Goal: Obtain resource: Obtain resource

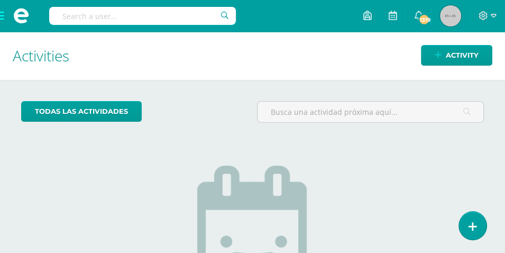
click at [66, 18] on input "text" at bounding box center [142, 16] width 187 height 18
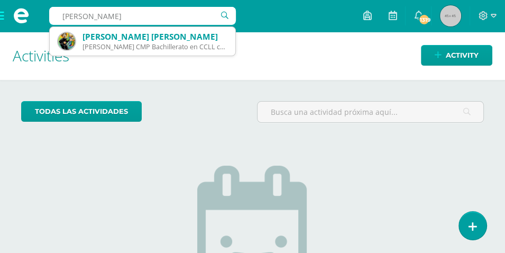
type input "erick jorge andrés"
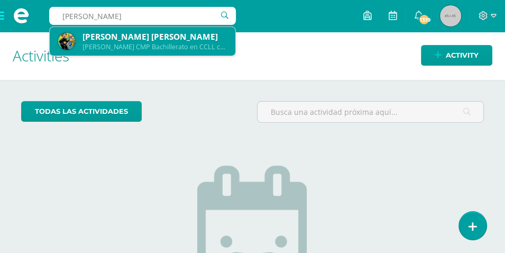
click at [180, 38] on div "Erick Jorge Andrés Ericastilla Portillo" at bounding box center [154, 36] width 144 height 11
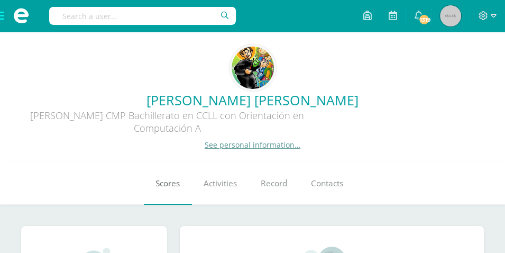
click at [169, 188] on span "Scores" at bounding box center [167, 183] width 24 height 11
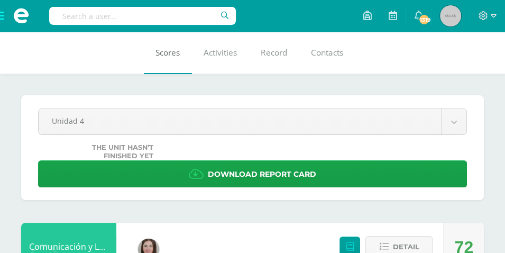
click at [167, 64] on link "Scores" at bounding box center [168, 53] width 48 height 42
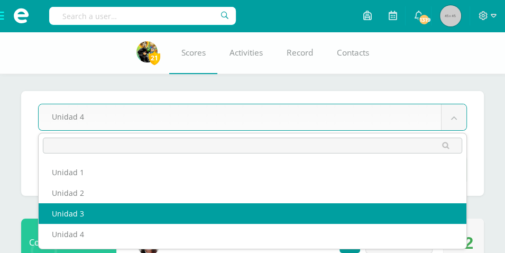
select select "Unidad 3"
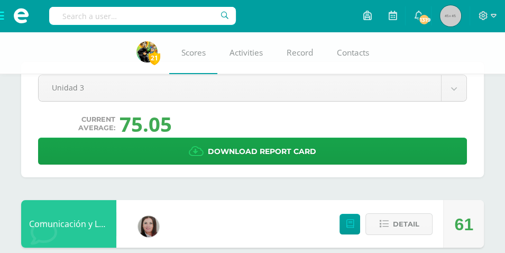
scroll to position [47, 0]
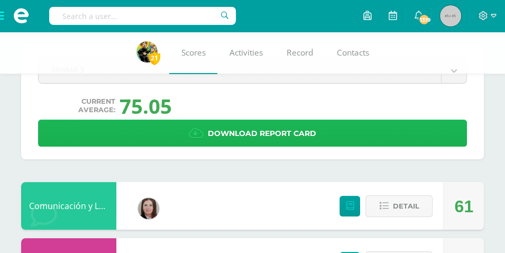
click at [259, 129] on span "Download report card" at bounding box center [262, 133] width 108 height 26
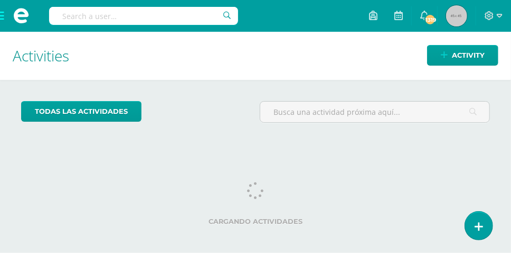
click at [66, 16] on input "text" at bounding box center [143, 16] width 189 height 18
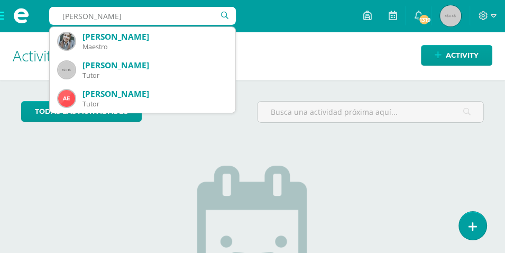
type input "escobar barrera"
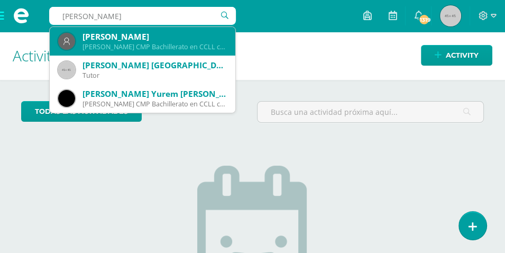
click at [171, 41] on div "[PERSON_NAME]" at bounding box center [154, 36] width 144 height 11
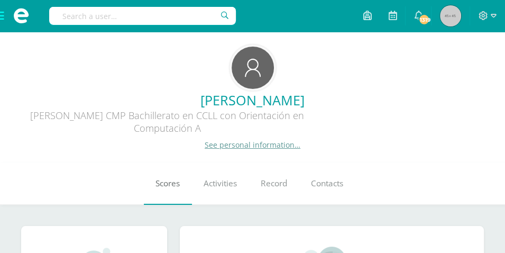
click at [170, 188] on span "Scores" at bounding box center [167, 183] width 24 height 11
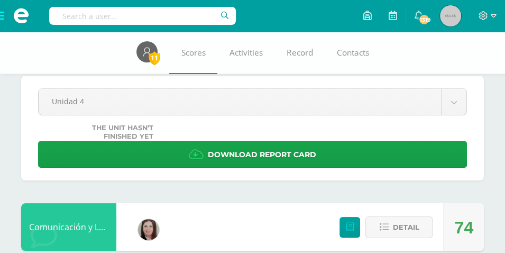
drag, startPoint x: 0, startPoint y: 0, endPoint x: 508, endPoint y: 51, distance: 510.3
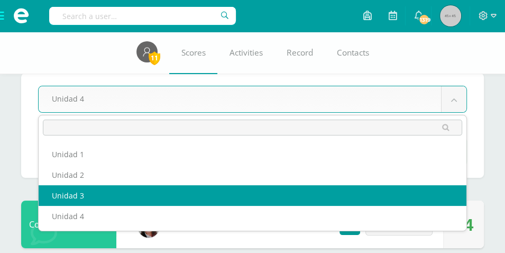
select select "Unidad 3"
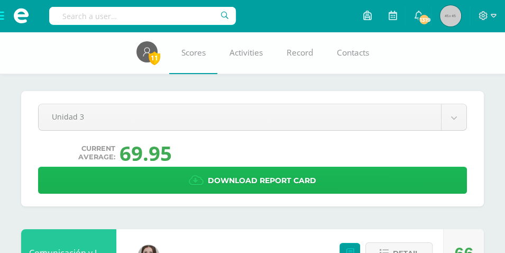
click at [275, 181] on span "Download report card" at bounding box center [262, 180] width 108 height 26
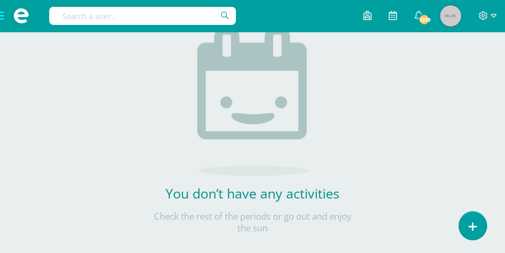
scroll to position [153, 0]
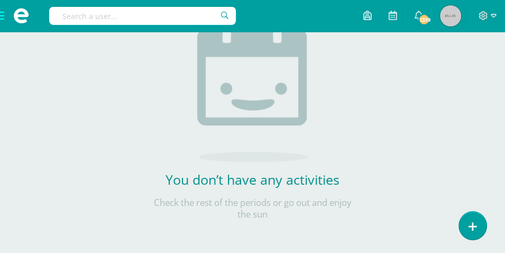
click at [60, 16] on input "text" at bounding box center [142, 16] width 187 height 18
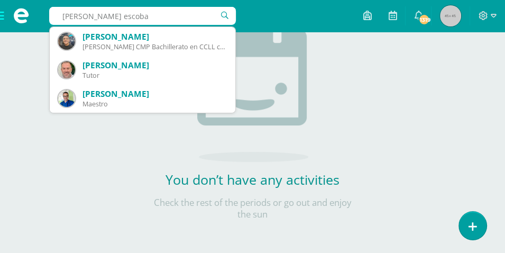
type input "jael escobar"
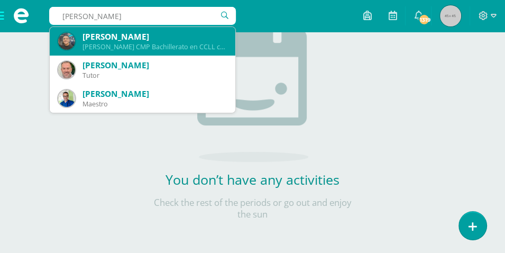
click at [176, 41] on div "[PERSON_NAME]" at bounding box center [154, 36] width 144 height 11
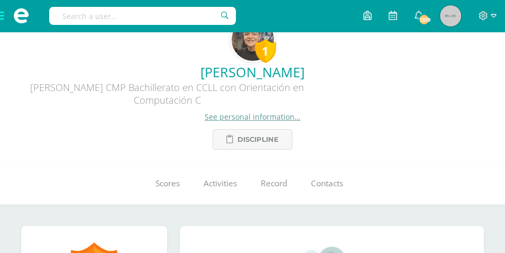
scroll to position [23, 0]
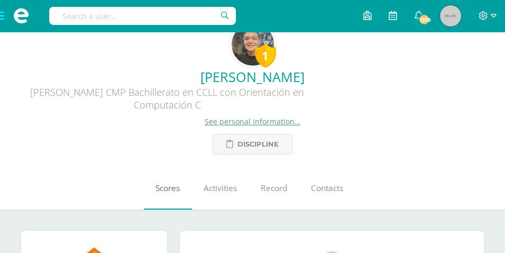
click at [177, 185] on span "Scores" at bounding box center [167, 187] width 24 height 11
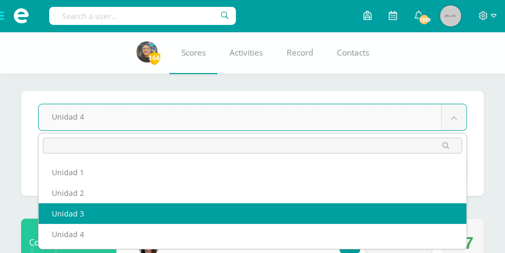
select select "Unidad 3"
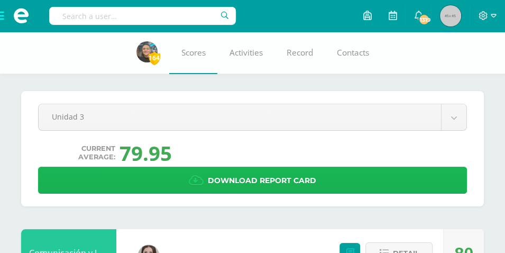
click at [288, 179] on span "Download report card" at bounding box center [262, 180] width 108 height 26
